Goal: Complete application form

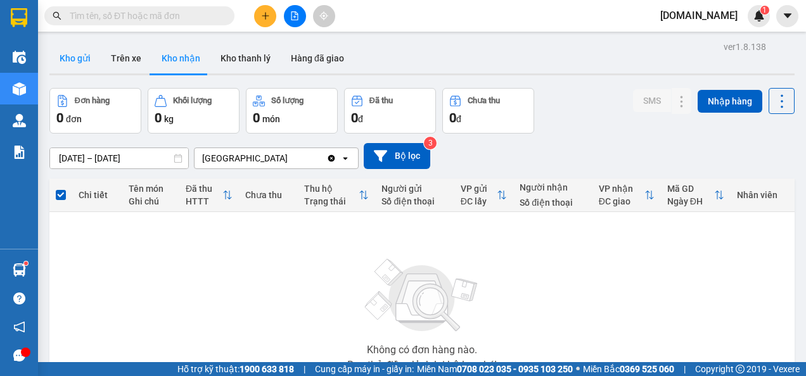
click at [81, 58] on button "Kho gửi" at bounding box center [74, 58] width 51 height 30
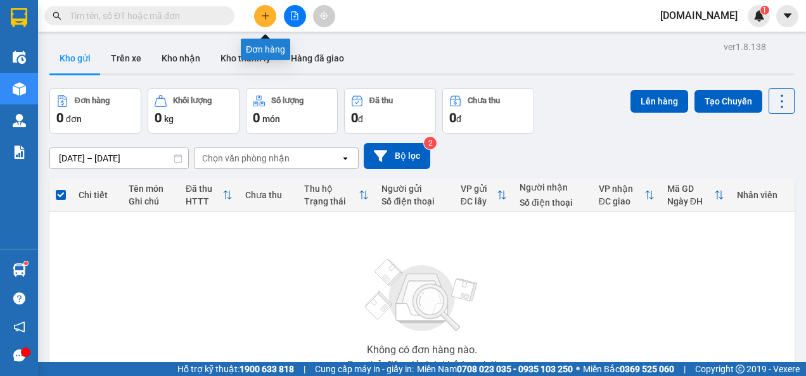
click at [261, 15] on icon "plus" at bounding box center [265, 15] width 9 height 9
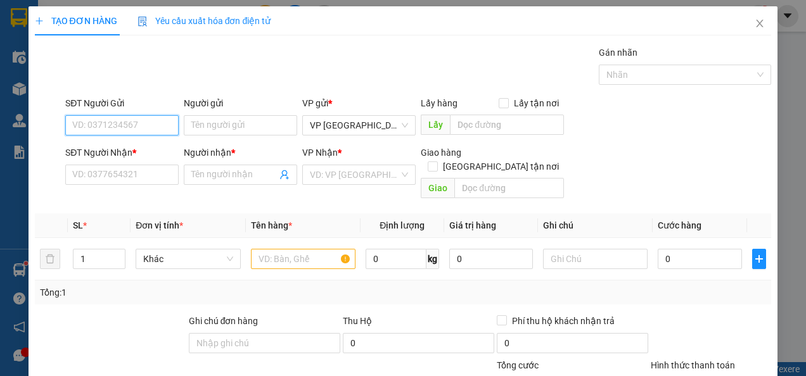
click at [105, 122] on input "SĐT Người Gửi" at bounding box center [121, 125] width 113 height 20
click at [274, 75] on div "Gán nhãn Nhãn" at bounding box center [418, 68] width 711 height 44
click at [218, 119] on input "Người gửi" at bounding box center [240, 125] width 113 height 20
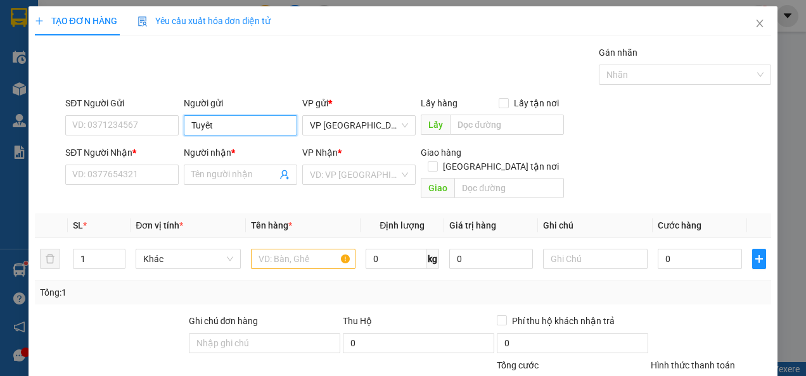
type input "Tuyết"
click at [218, 119] on input "Tuyết" at bounding box center [240, 125] width 113 height 20
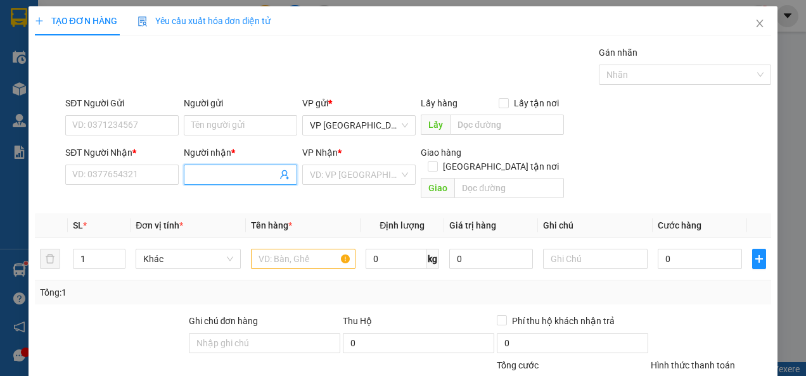
click at [218, 179] on input "Người nhận *" at bounding box center [234, 175] width 86 height 14
paste input "Tuyết"
type input "Chị Tuyết"
click at [238, 125] on input "Người gửi" at bounding box center [240, 125] width 113 height 20
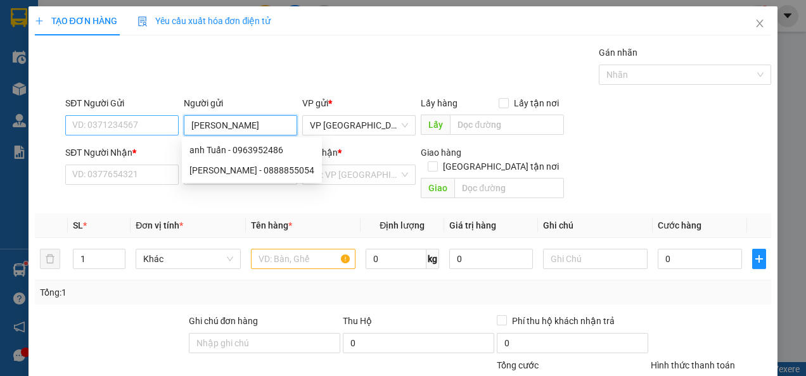
type input "[PERSON_NAME]"
click at [137, 122] on input "SĐT Người Gửi" at bounding box center [121, 125] width 113 height 20
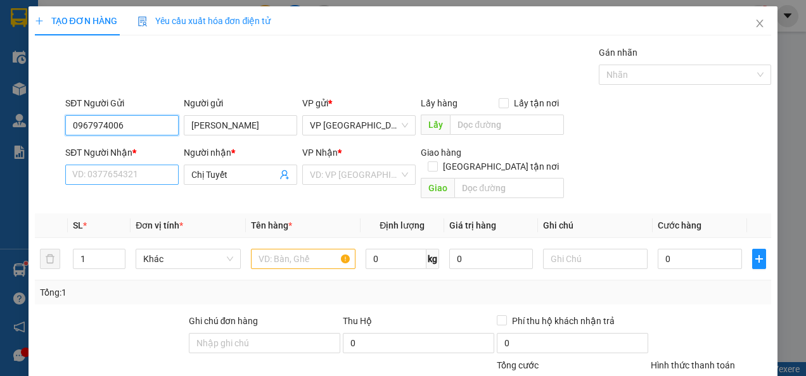
type input "0967974006"
click at [132, 170] on input "SĐT Người Nhận *" at bounding box center [121, 175] width 113 height 20
type input "0919072434"
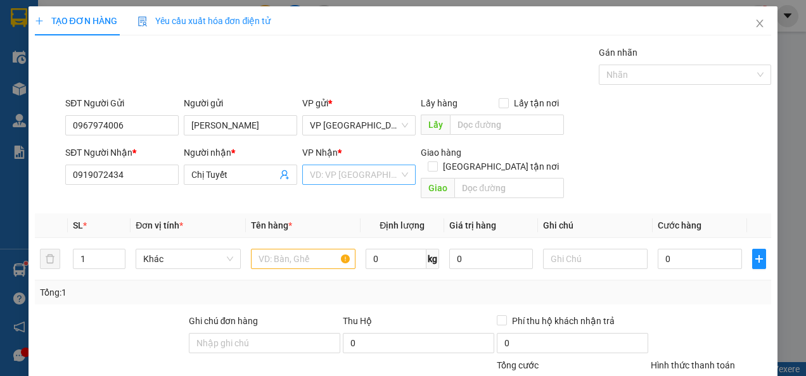
click at [384, 171] on input "search" at bounding box center [354, 174] width 89 height 19
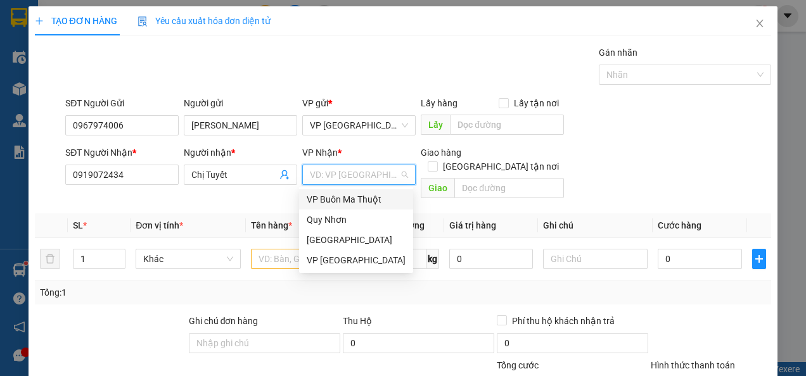
click at [377, 203] on div "VP Buôn Ma Thuột" at bounding box center [356, 200] width 99 height 14
click at [358, 199] on div "VP Buôn Ma Thuột" at bounding box center [356, 200] width 99 height 14
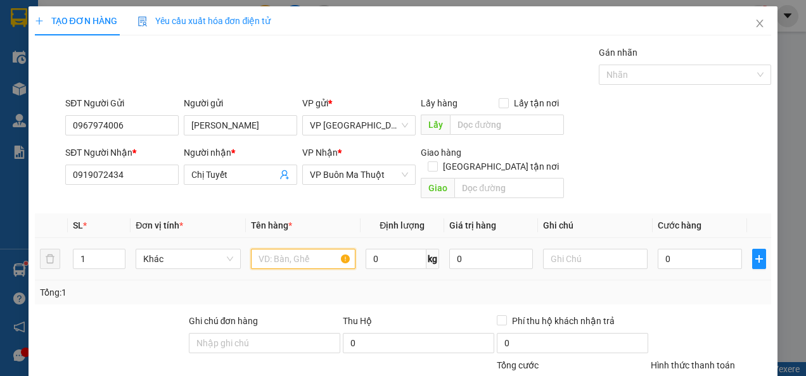
click at [307, 249] on input "text" at bounding box center [303, 259] width 105 height 20
type input "T"
type input "t"
type input "B"
type input "T"
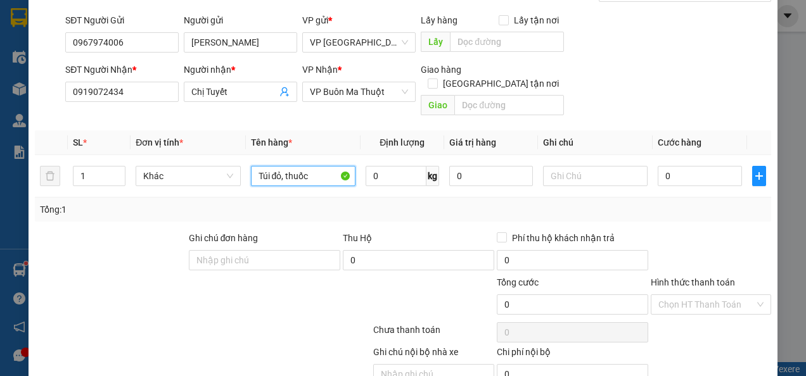
scroll to position [63, 0]
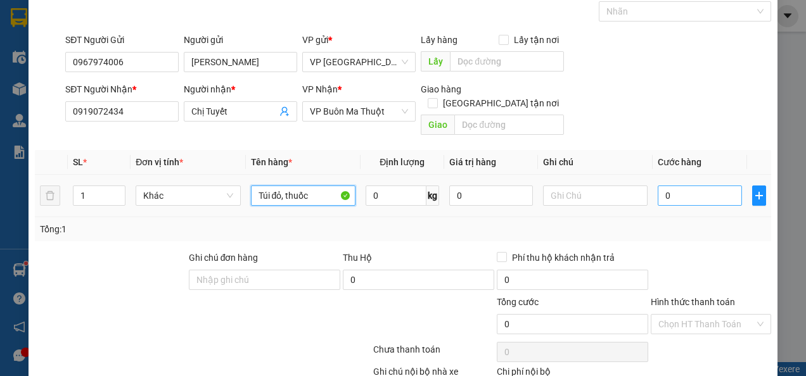
type input "Túi đỏ, thuốc"
click at [686, 186] on input "0" at bounding box center [699, 196] width 84 height 20
type input "003"
type input "3"
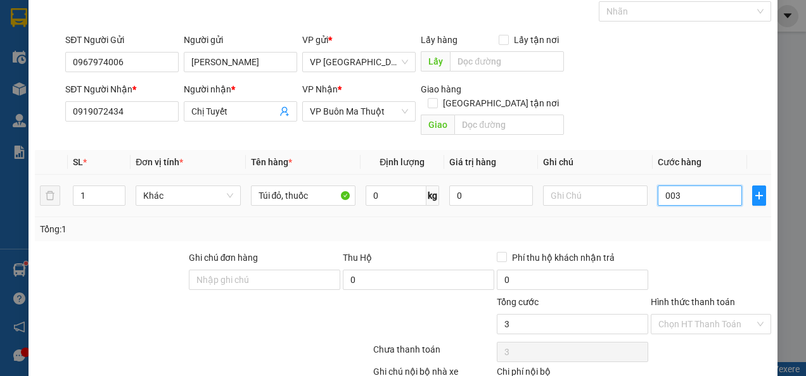
type input "0.030"
type input "30"
type input "003"
type input "3"
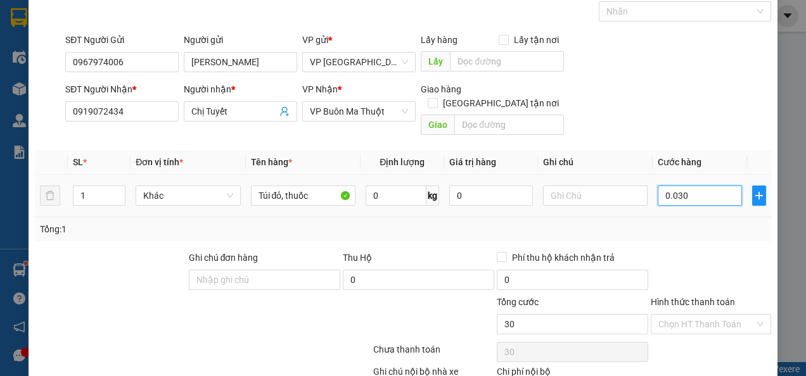
type input "3"
type input "00"
type input "0"
type input "003"
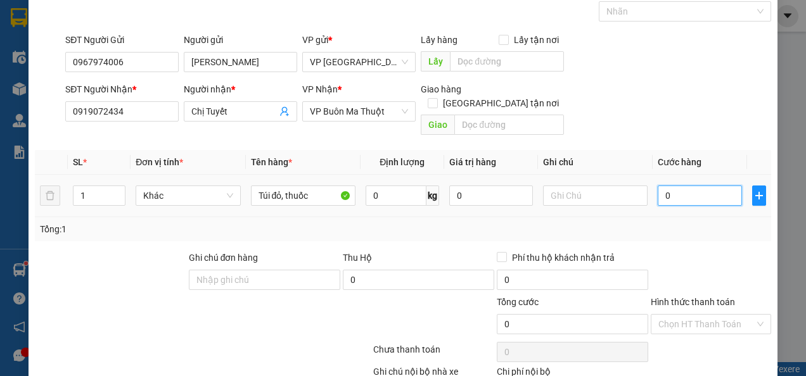
type input "3"
type input "0.030"
type input "30"
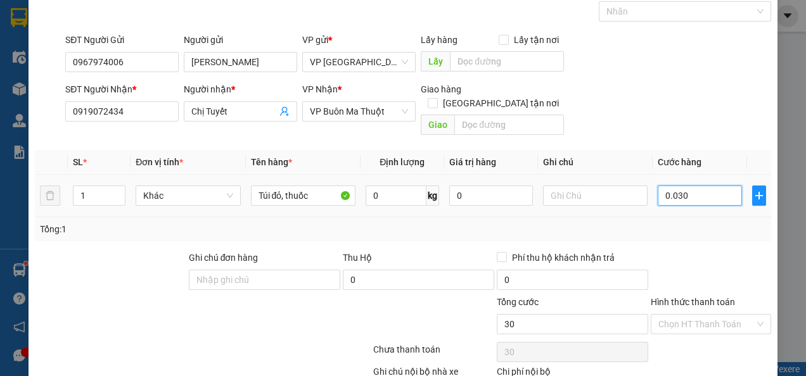
type input "00.300"
type input "300"
type input "0.003.000"
type input "3.000"
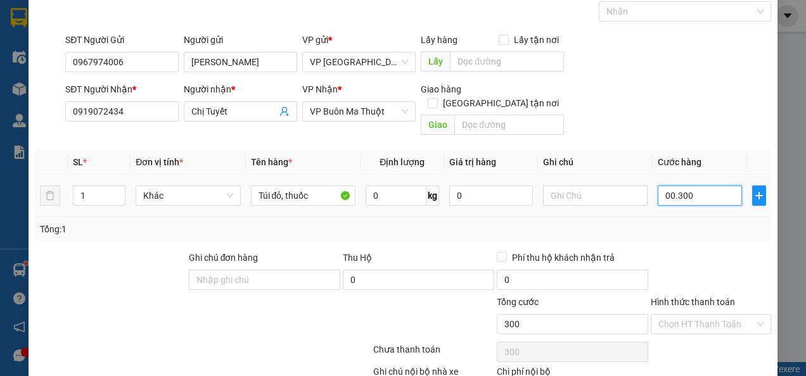
type input "3.000"
type input "000.030.000"
type input "30.000"
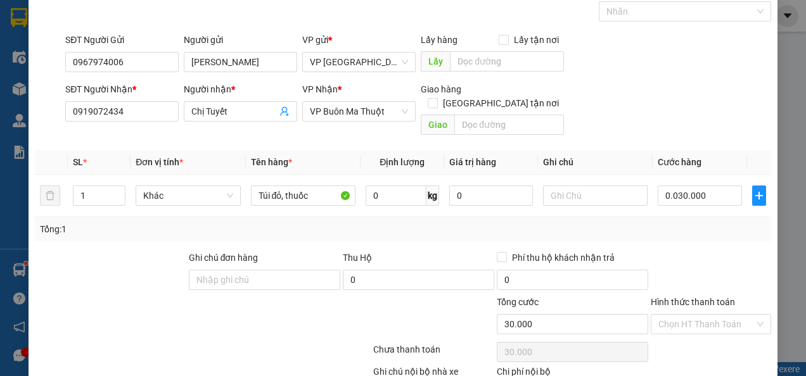
type input "30.000"
click at [719, 276] on div at bounding box center [710, 273] width 123 height 44
click at [712, 315] on input "Hình thức thanh toán" at bounding box center [706, 324] width 96 height 19
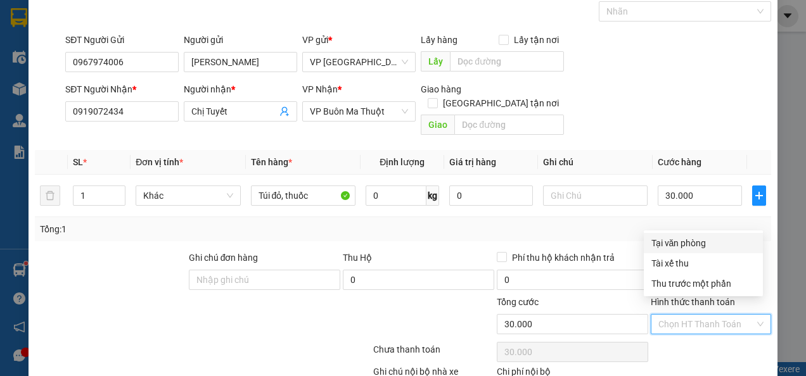
click at [663, 248] on div "Tại văn phòng" at bounding box center [703, 243] width 104 height 14
type input "0"
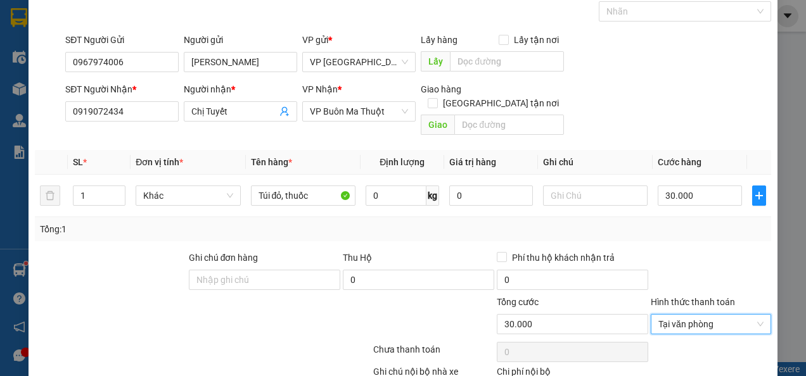
scroll to position [129, 0]
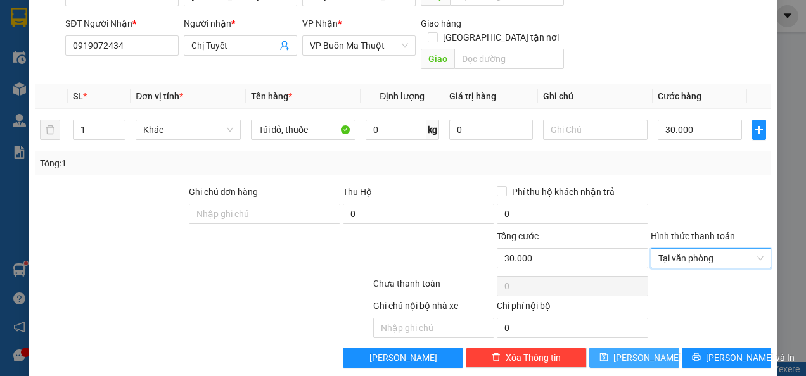
click at [640, 351] on span "[PERSON_NAME]" at bounding box center [647, 358] width 68 height 14
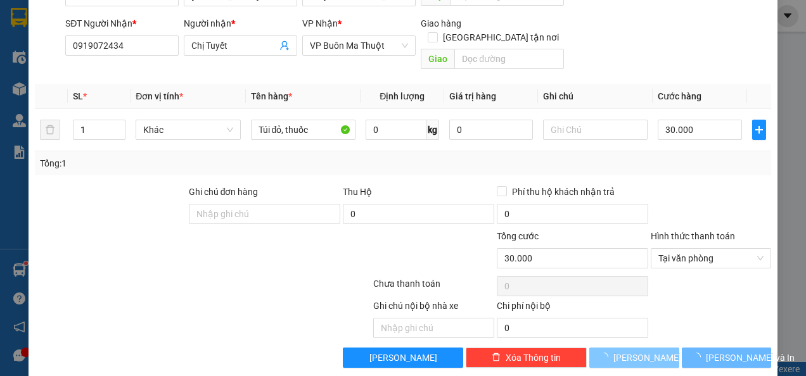
type input "0"
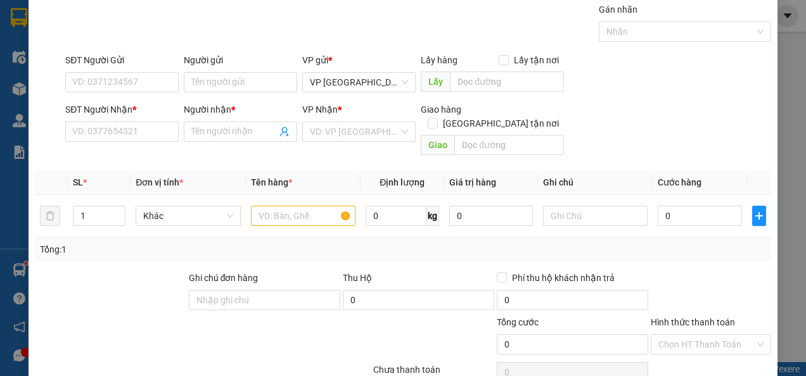
scroll to position [0, 0]
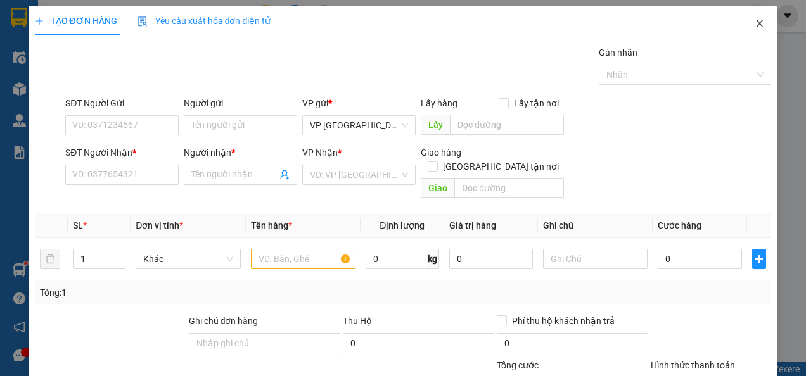
click at [751, 30] on span "Close" at bounding box center [759, 23] width 35 height 35
